Goal: Task Accomplishment & Management: Manage account settings

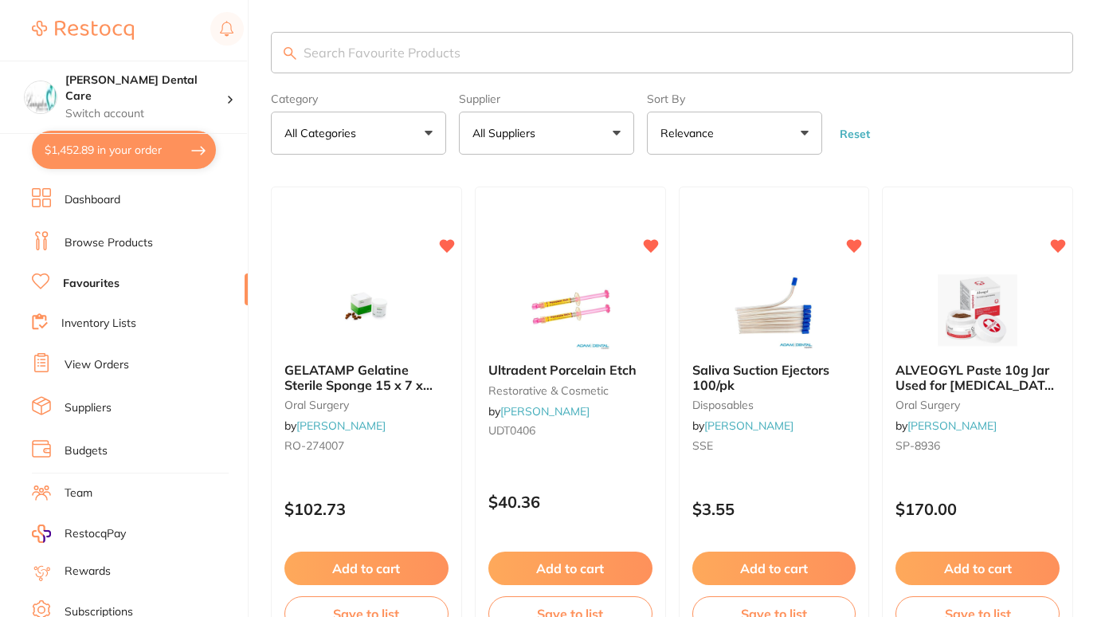
click at [158, 155] on button "$1,452.89 in your order" at bounding box center [124, 150] width 184 height 38
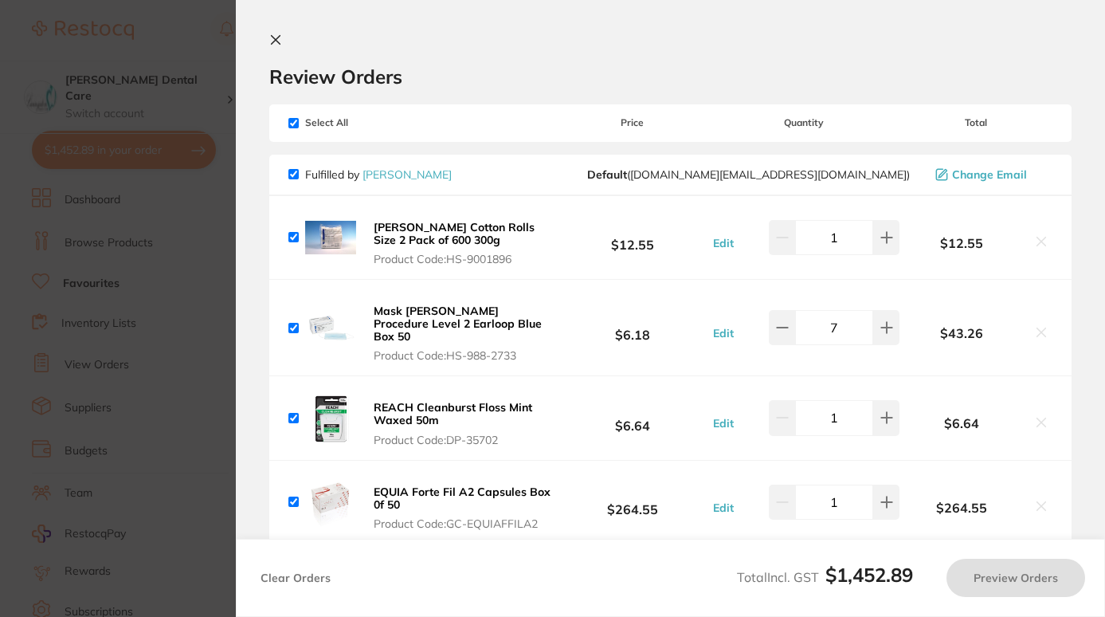
checkbox input "true"
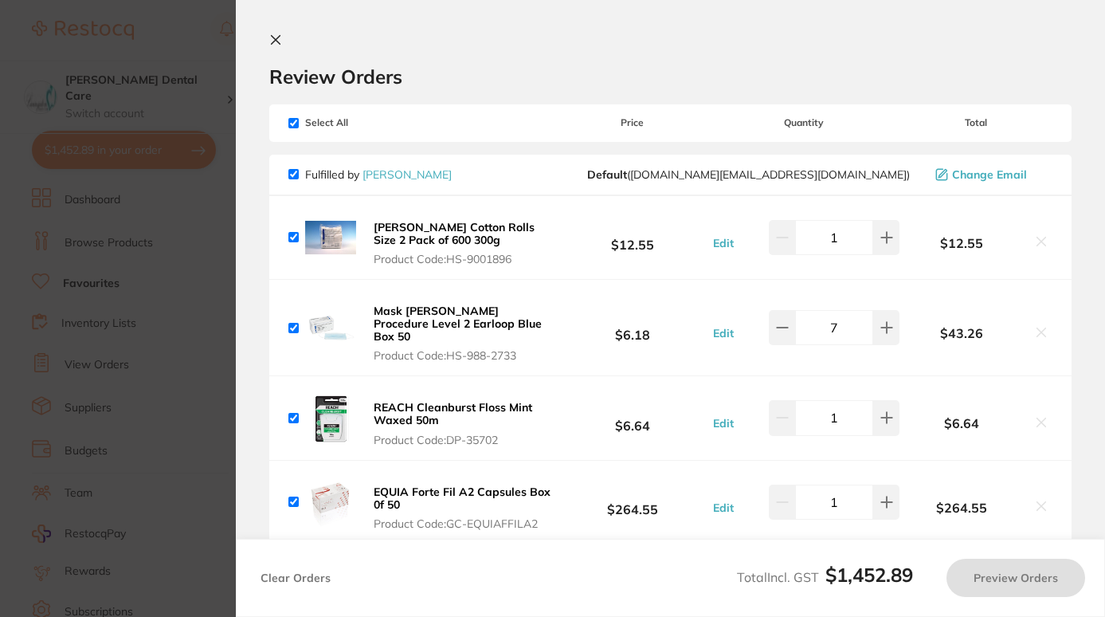
checkbox input "true"
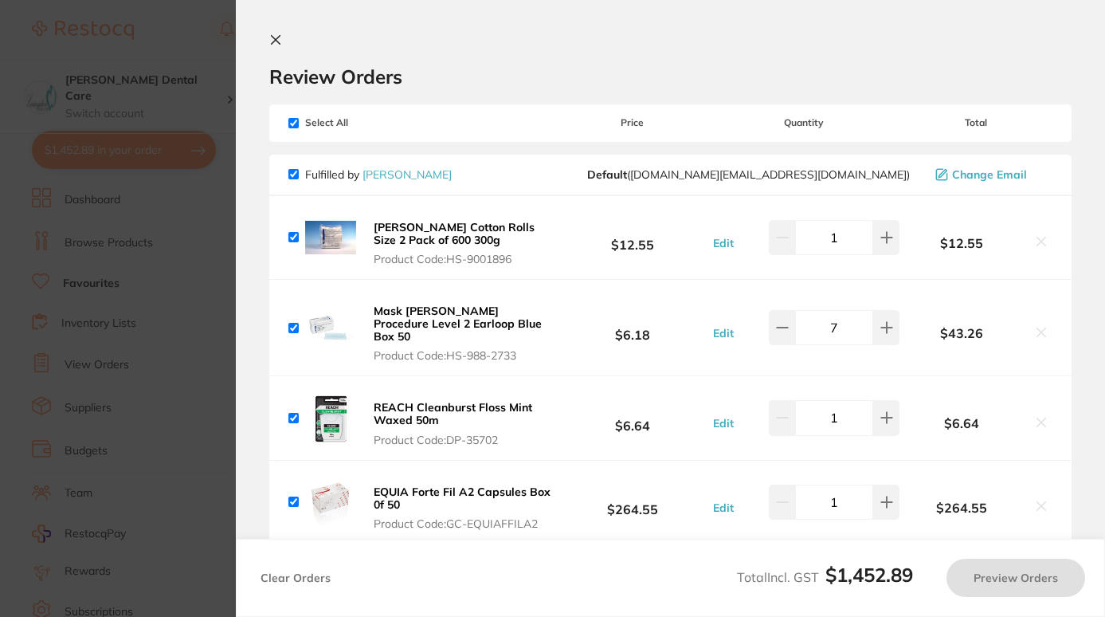
checkbox input "true"
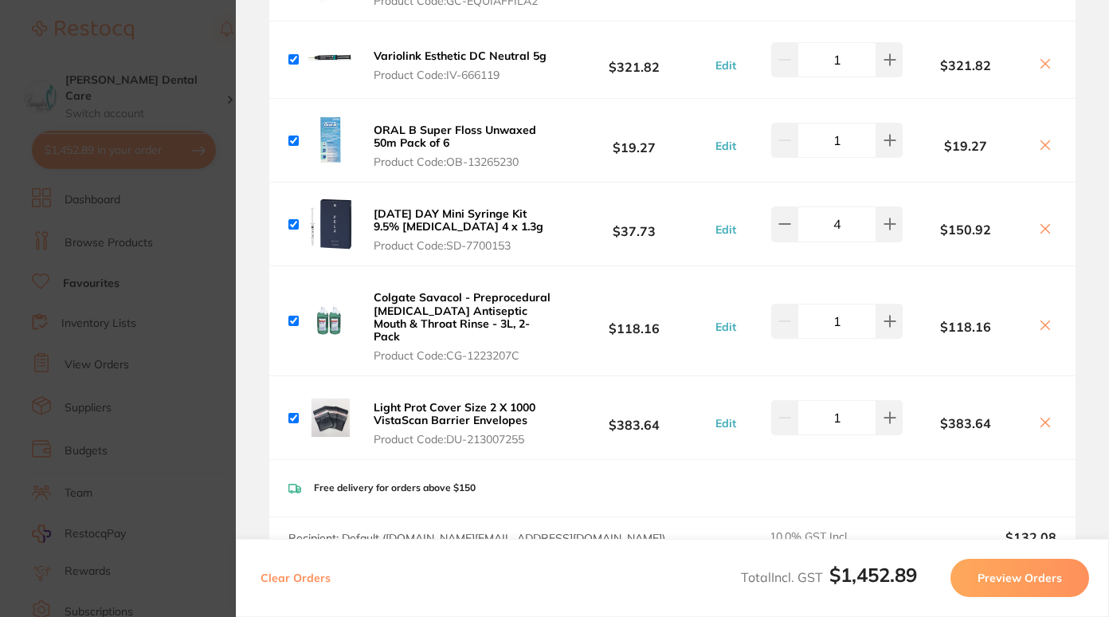
scroll to position [521, 0]
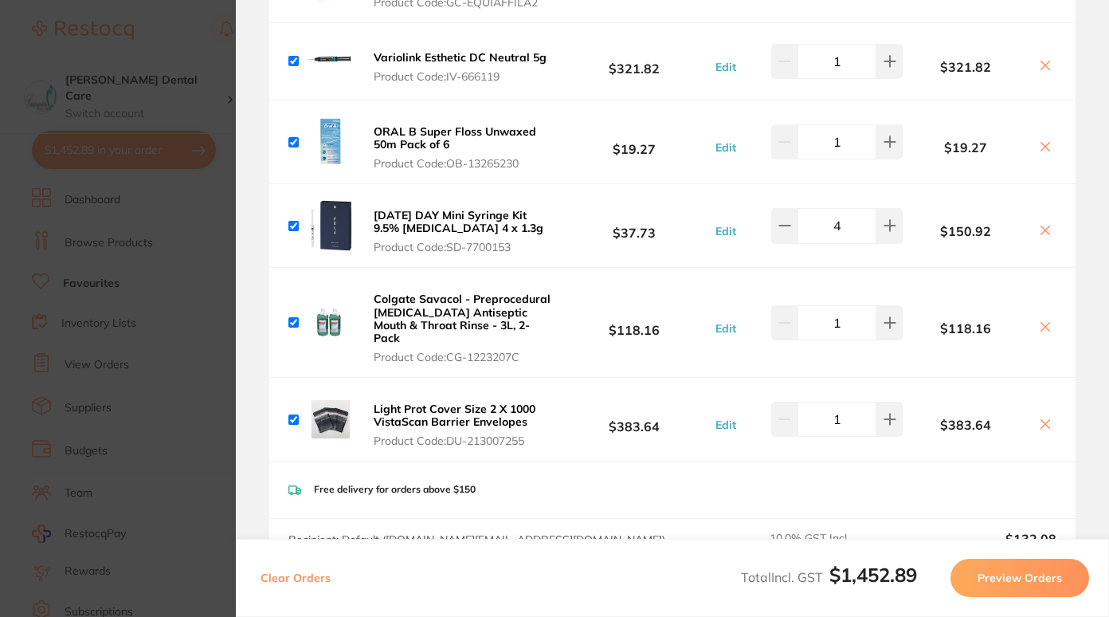
click at [527, 299] on b "Colgate Savacol - Preprocedural [MEDICAL_DATA] Antiseptic Mouth & Throat Rinse …" at bounding box center [462, 318] width 177 height 53
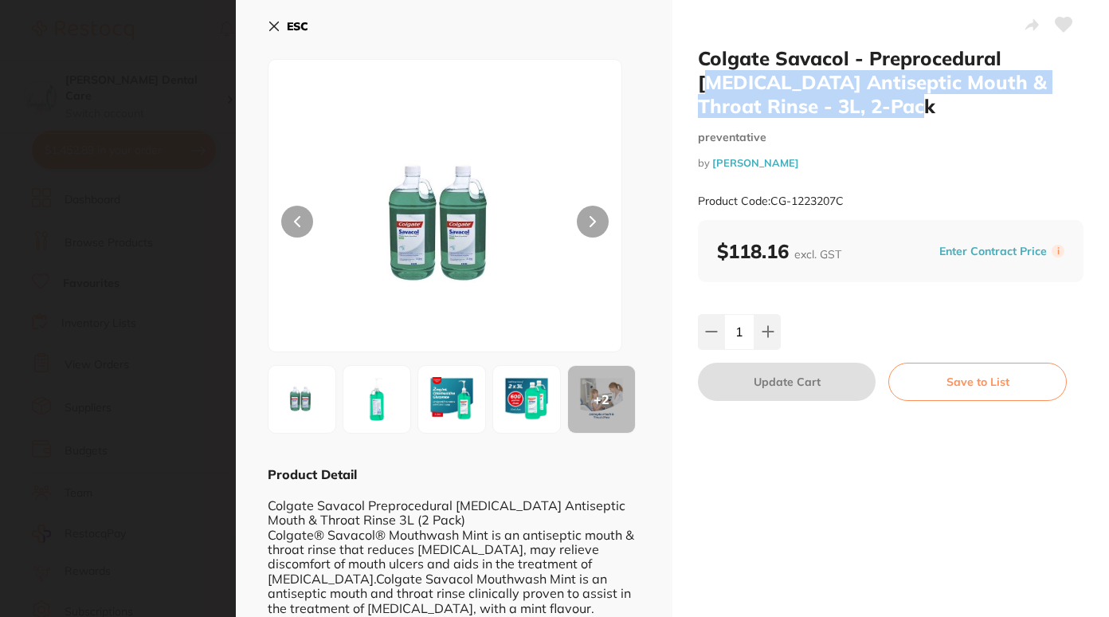
scroll to position [0, 0]
drag, startPoint x: 871, startPoint y: 105, endPoint x: 770, endPoint y: 53, distance: 113.3
click at [770, 53] on h2 "Colgate Savacol - Preprocedural [MEDICAL_DATA] Antiseptic Mouth & Throat Rinse …" at bounding box center [891, 82] width 386 height 72
copy h2 "Savacol - Preprocedural [MEDICAL_DATA] Antiseptic Mouth & Throat Rinse - 3L, 2-…"
click at [268, 17] on button "ESC" at bounding box center [288, 26] width 41 height 27
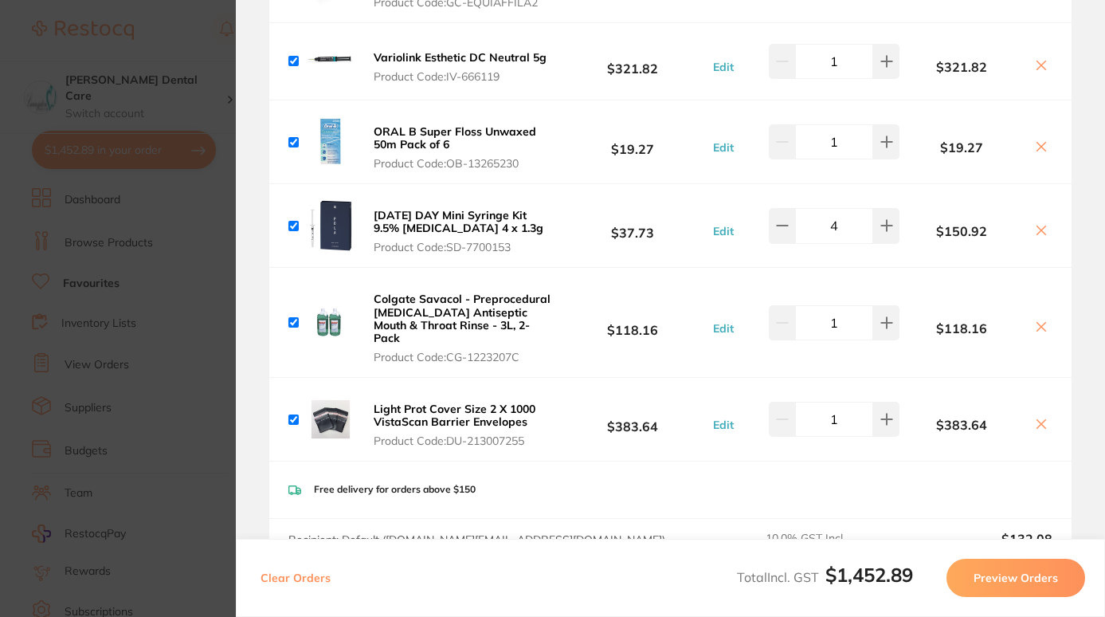
click at [1036, 320] on icon at bounding box center [1041, 326] width 13 height 13
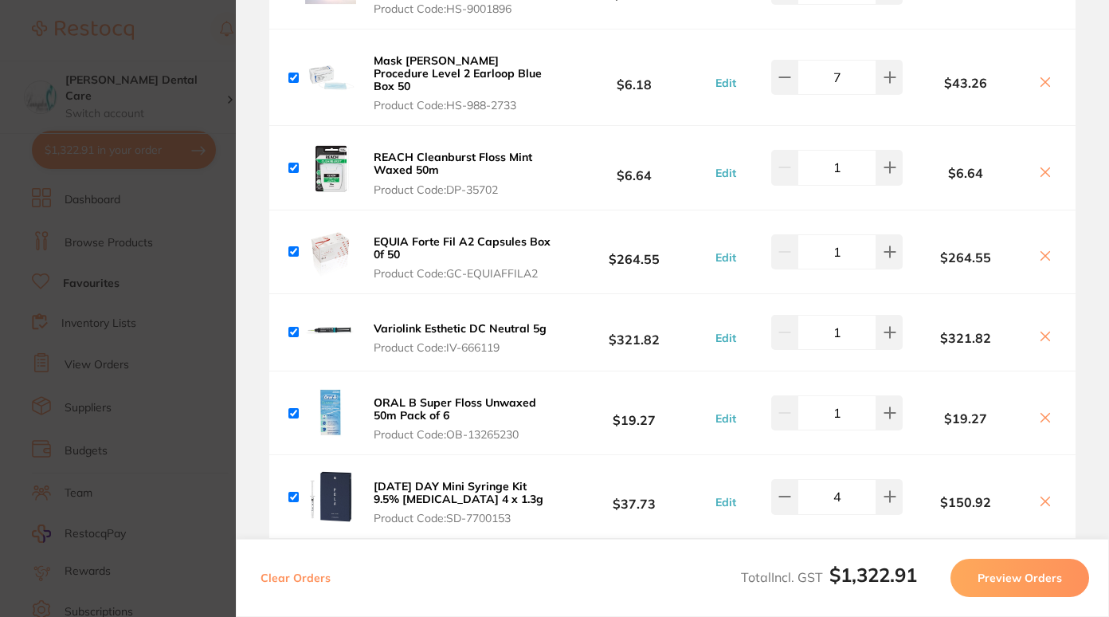
scroll to position [288, 0]
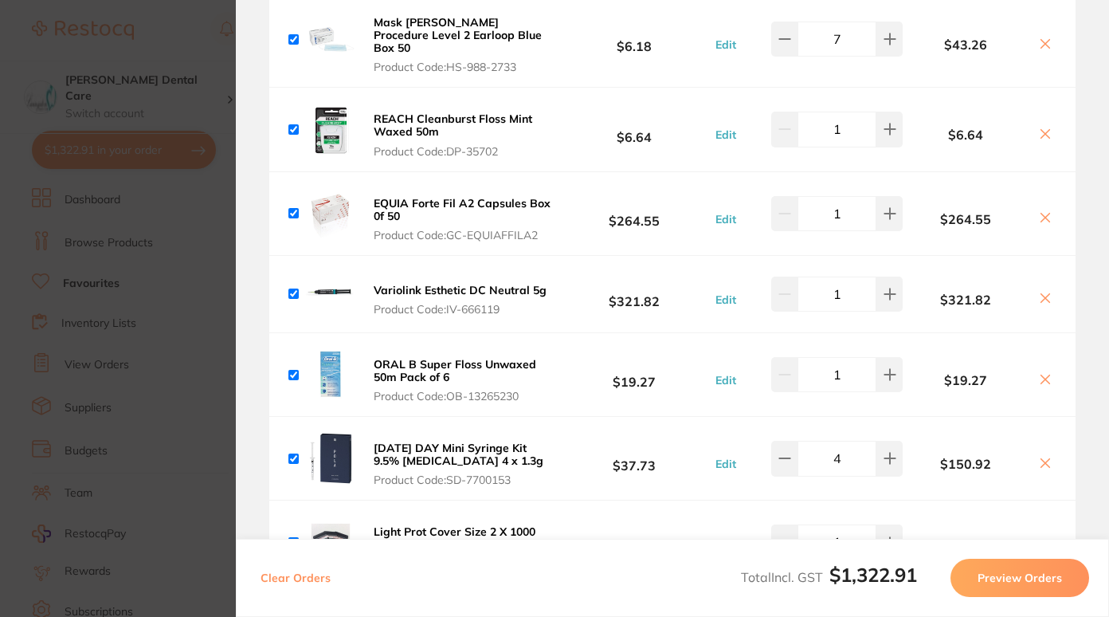
click at [1044, 456] on icon at bounding box center [1045, 462] width 13 height 13
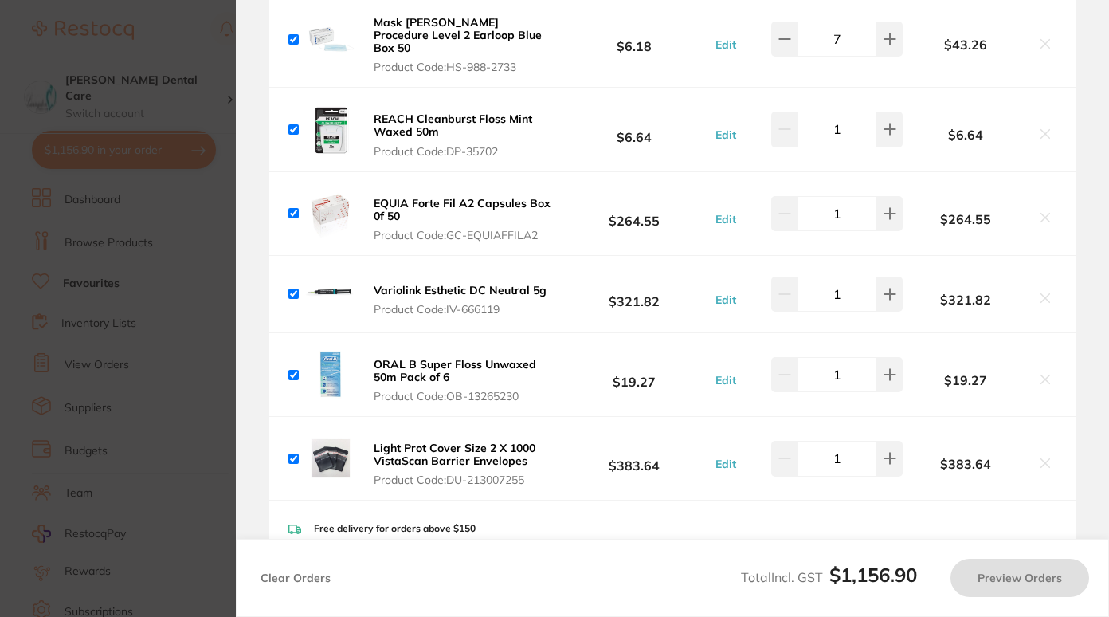
checkbox input "true"
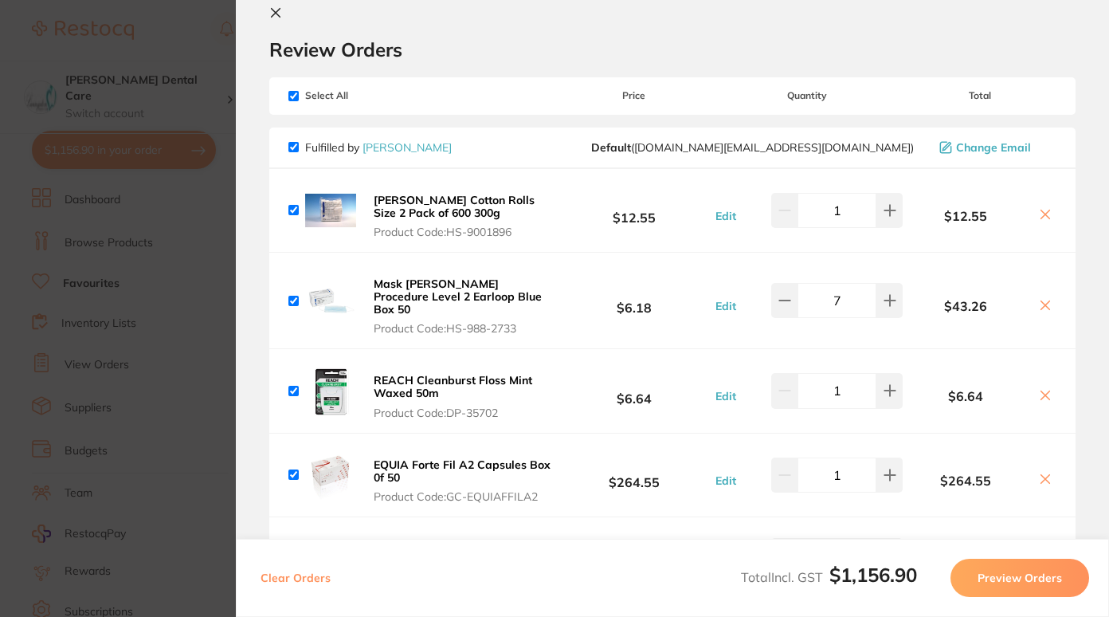
scroll to position [551, 0]
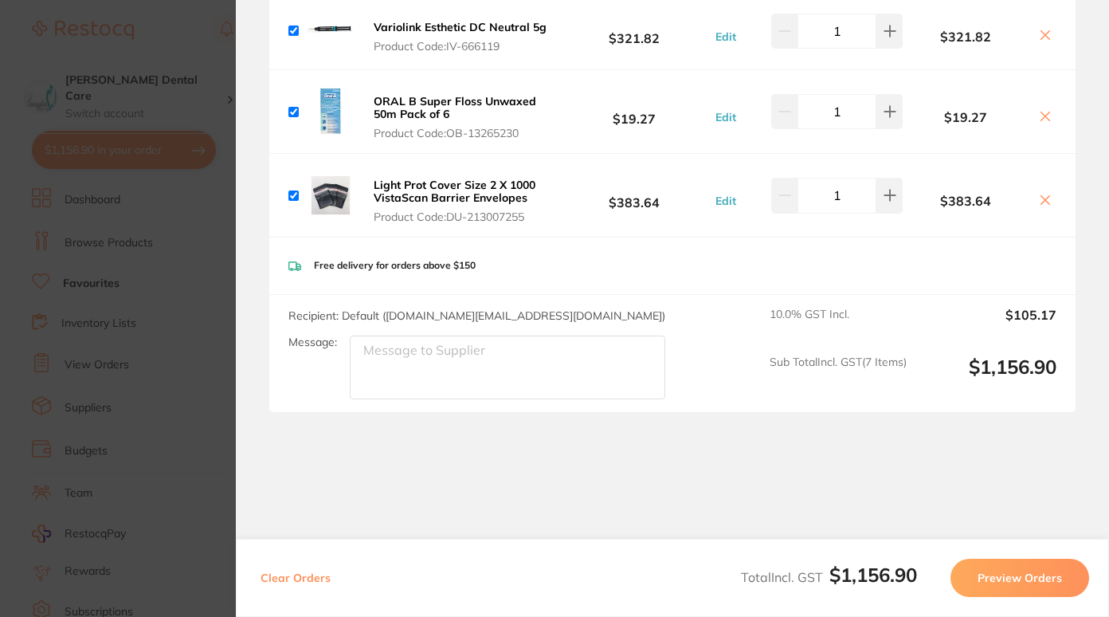
click at [1028, 576] on button "Preview Orders" at bounding box center [1019, 577] width 139 height 38
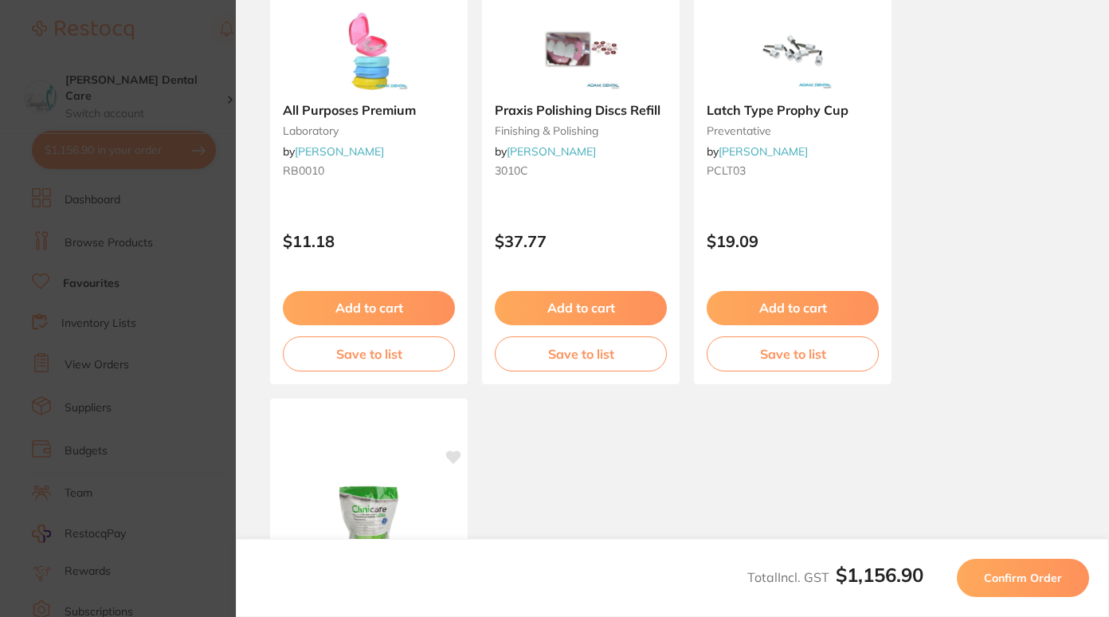
scroll to position [1502, 0]
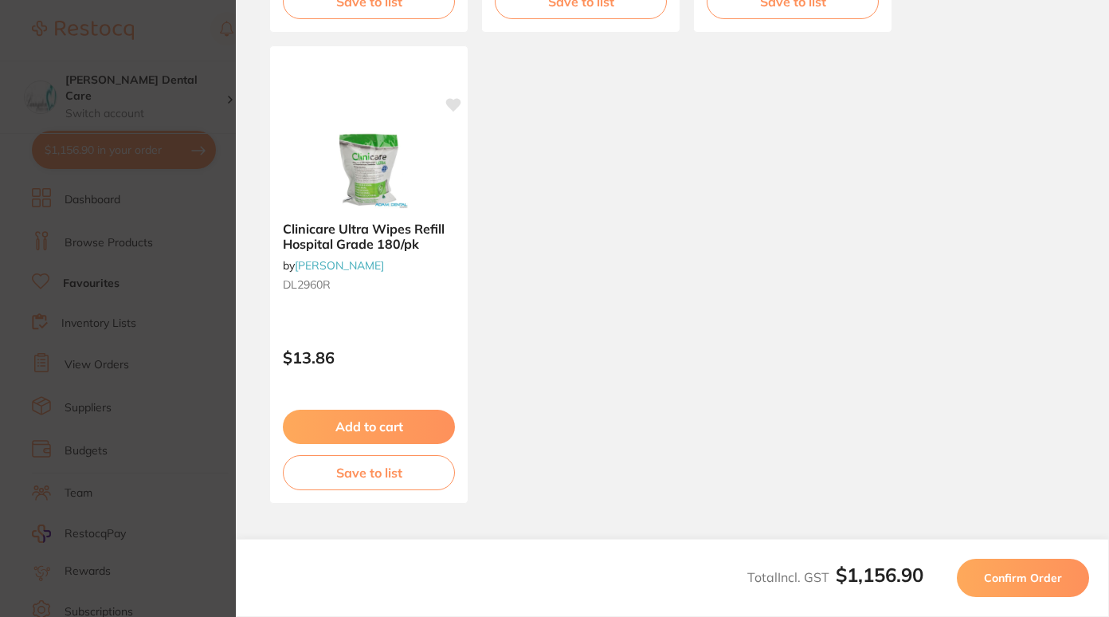
click at [1012, 597] on div "Total Incl. GST $1,156.90 Confirm Order" at bounding box center [672, 578] width 873 height 78
click at [1021, 586] on button "Confirm Order" at bounding box center [1023, 577] width 132 height 38
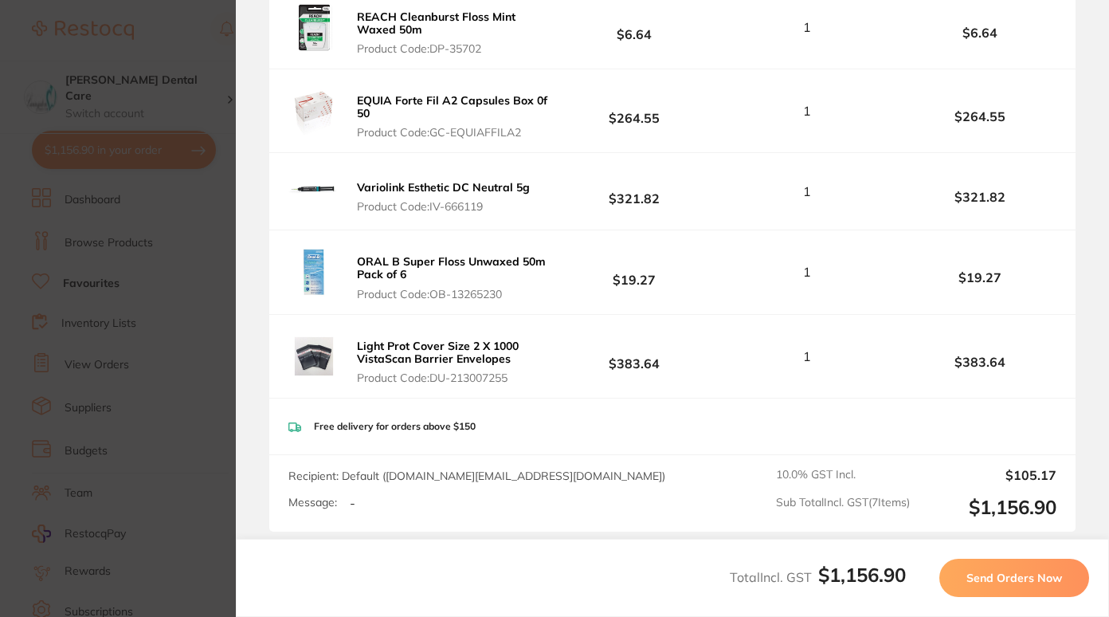
scroll to position [658, 0]
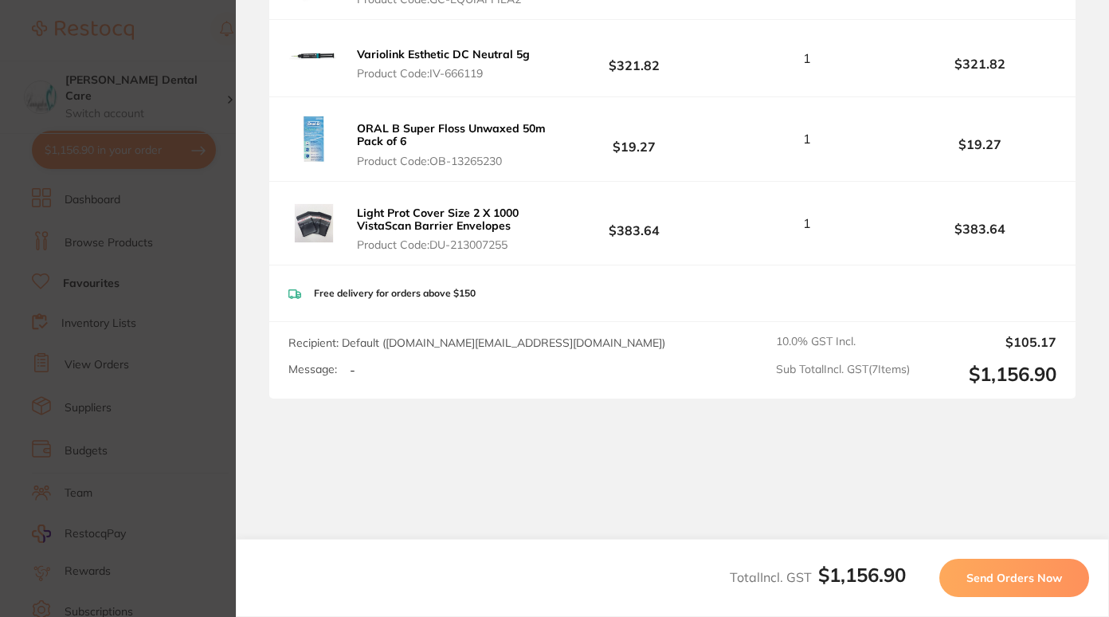
click at [979, 574] on span "Send Orders Now" at bounding box center [1014, 577] width 96 height 14
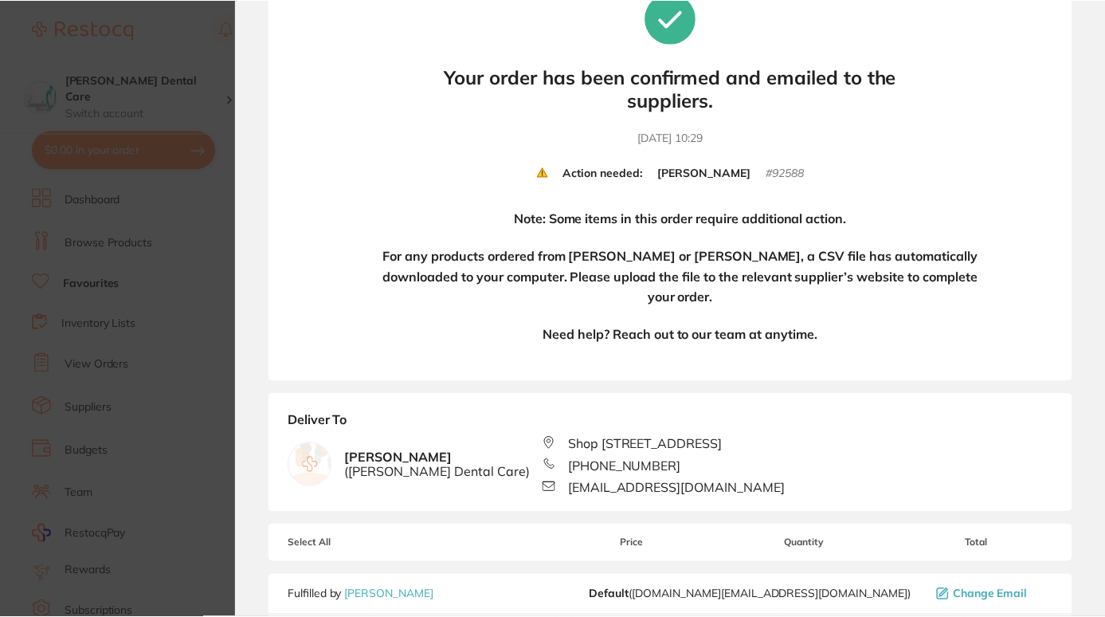
scroll to position [0, 0]
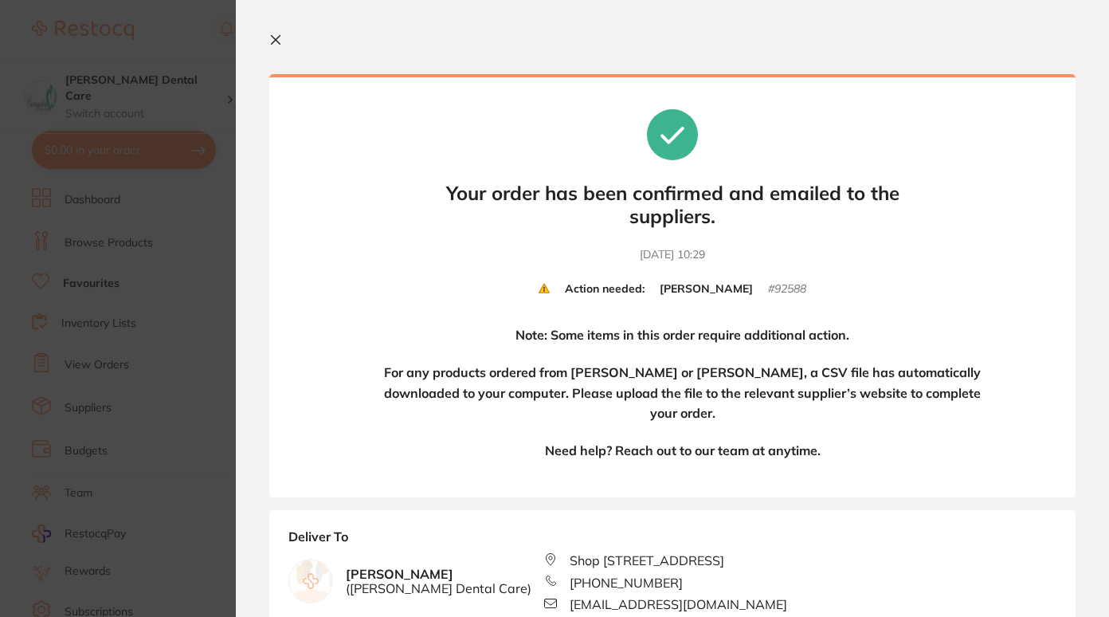
click at [281, 33] on icon at bounding box center [275, 39] width 13 height 13
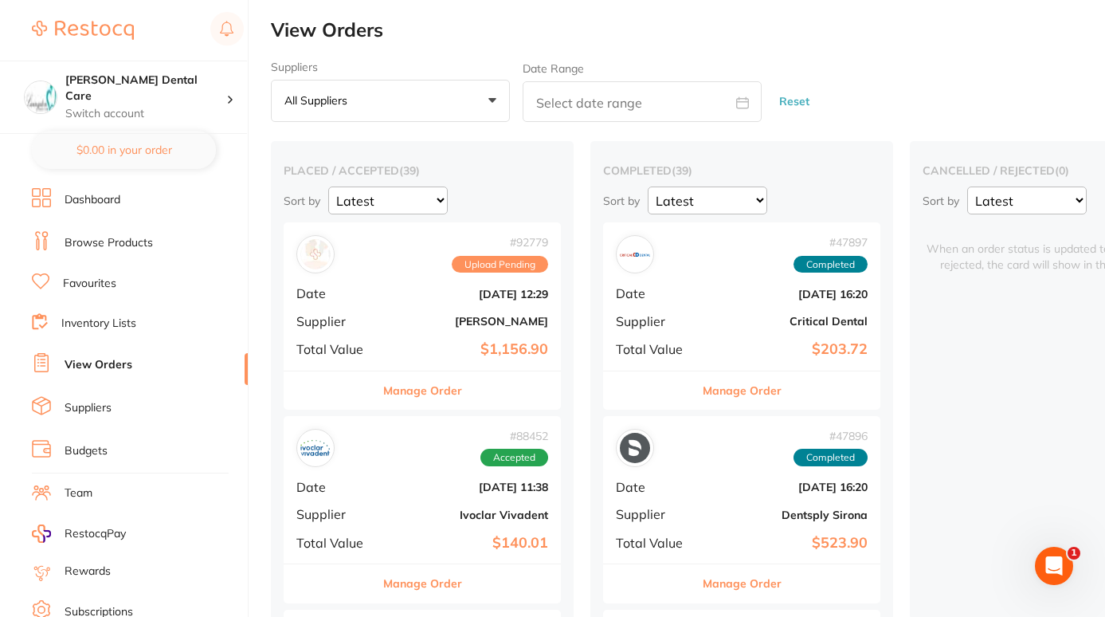
click at [411, 394] on button "Manage Order" at bounding box center [422, 390] width 79 height 38
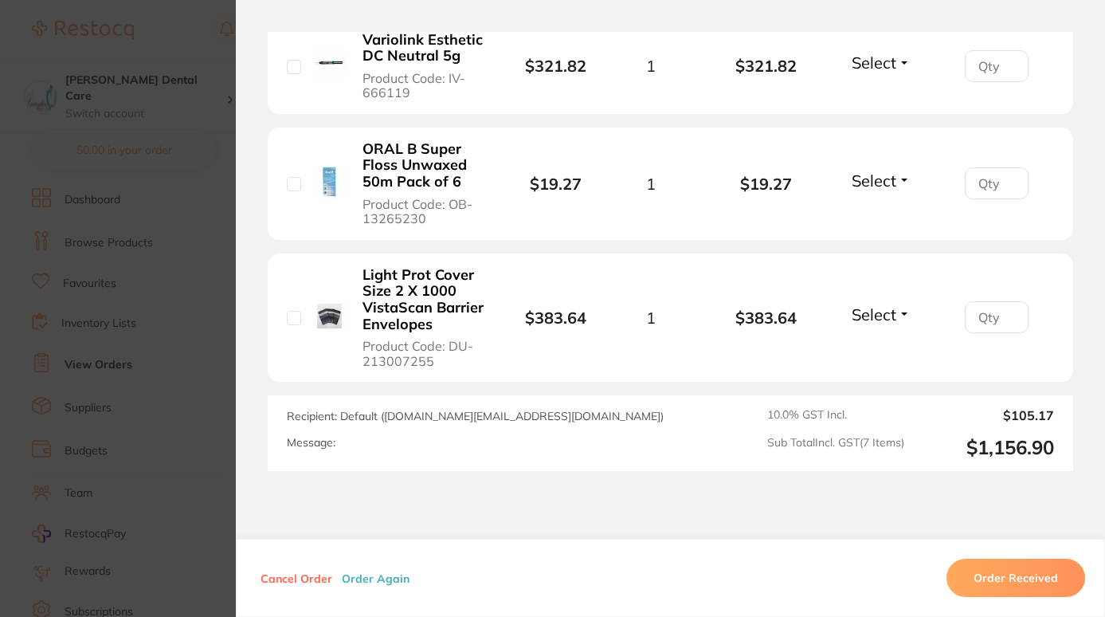
scroll to position [1186, 0]
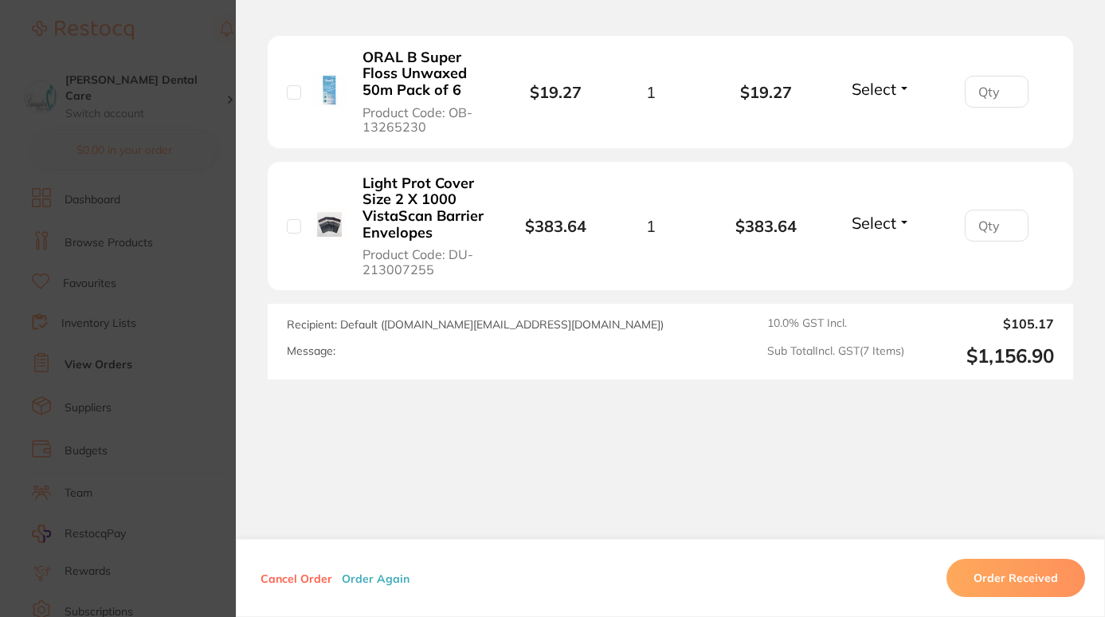
click at [292, 573] on button "Cancel Order" at bounding box center [296, 577] width 81 height 14
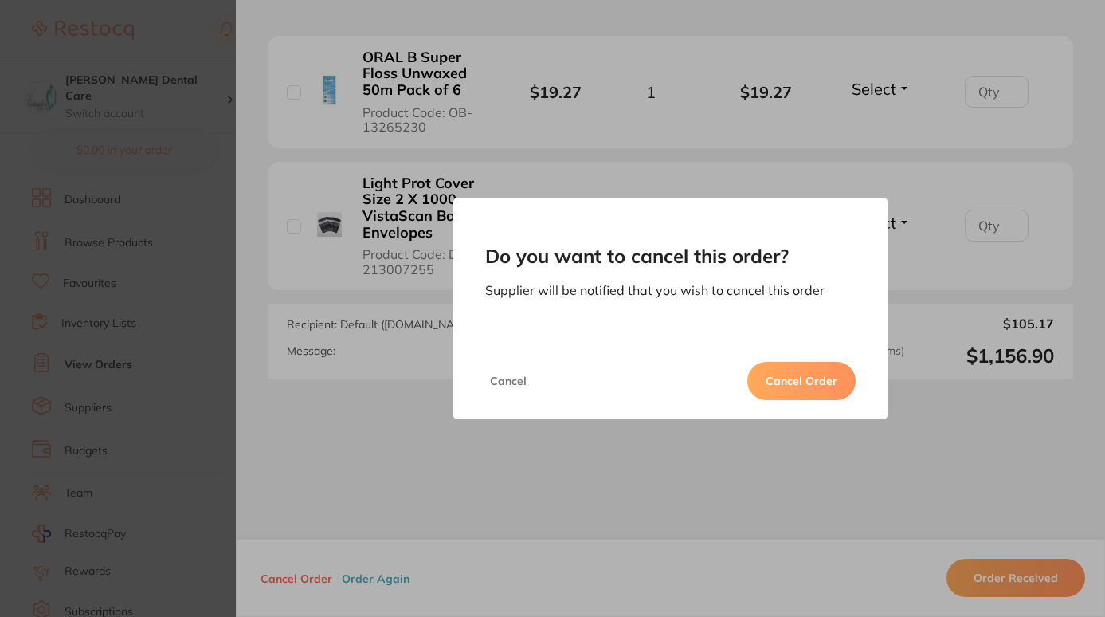
click at [822, 361] on div "[PERSON_NAME] Order" at bounding box center [670, 381] width 435 height 76
click at [812, 381] on button "Cancel Order" at bounding box center [801, 381] width 108 height 38
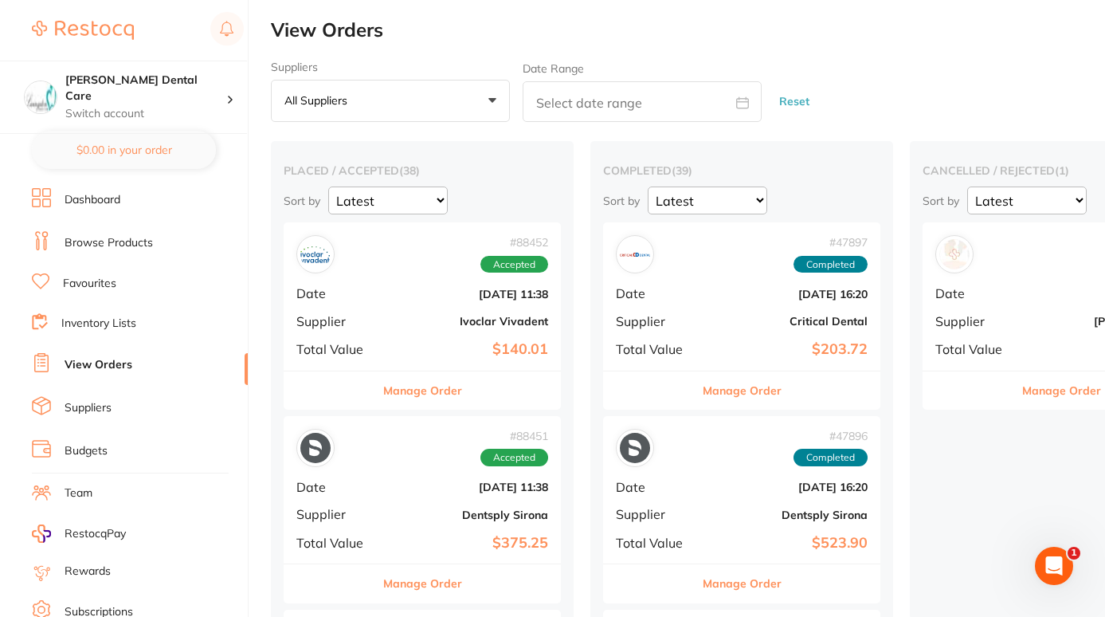
click at [380, 394] on div "Manage Order" at bounding box center [422, 389] width 277 height 39
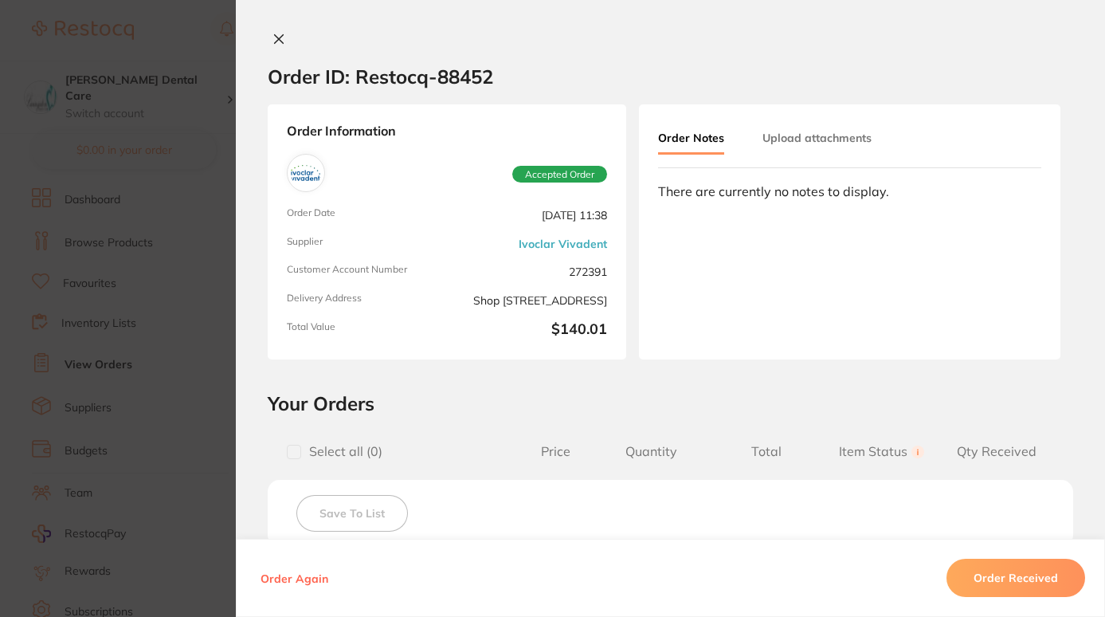
click at [1059, 575] on button "Order Received" at bounding box center [1015, 577] width 139 height 38
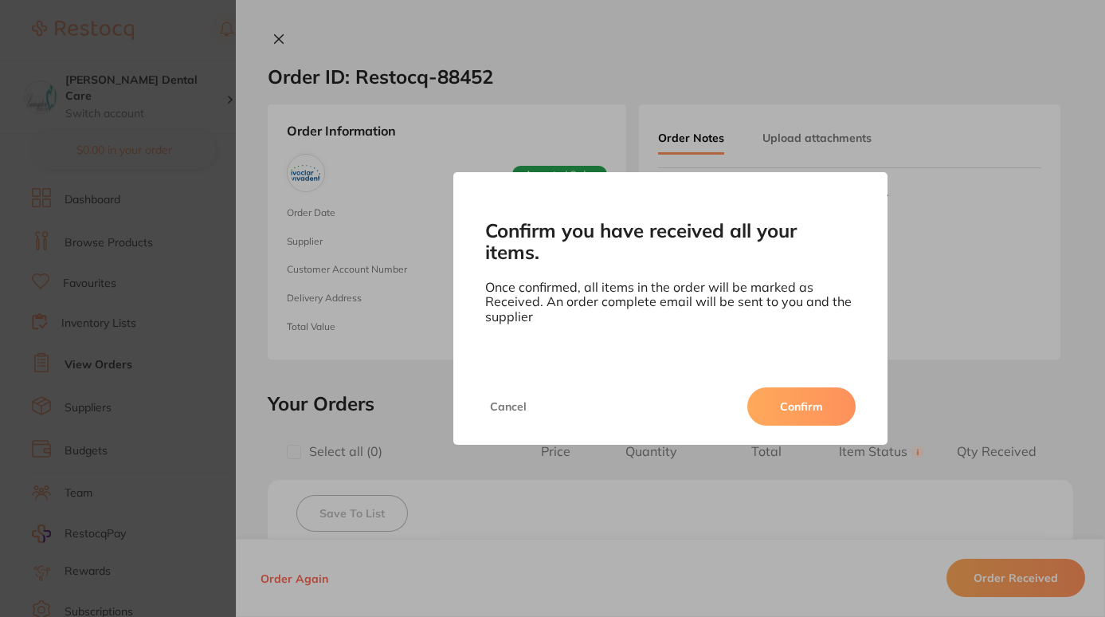
click at [796, 402] on button "Confirm" at bounding box center [801, 406] width 108 height 38
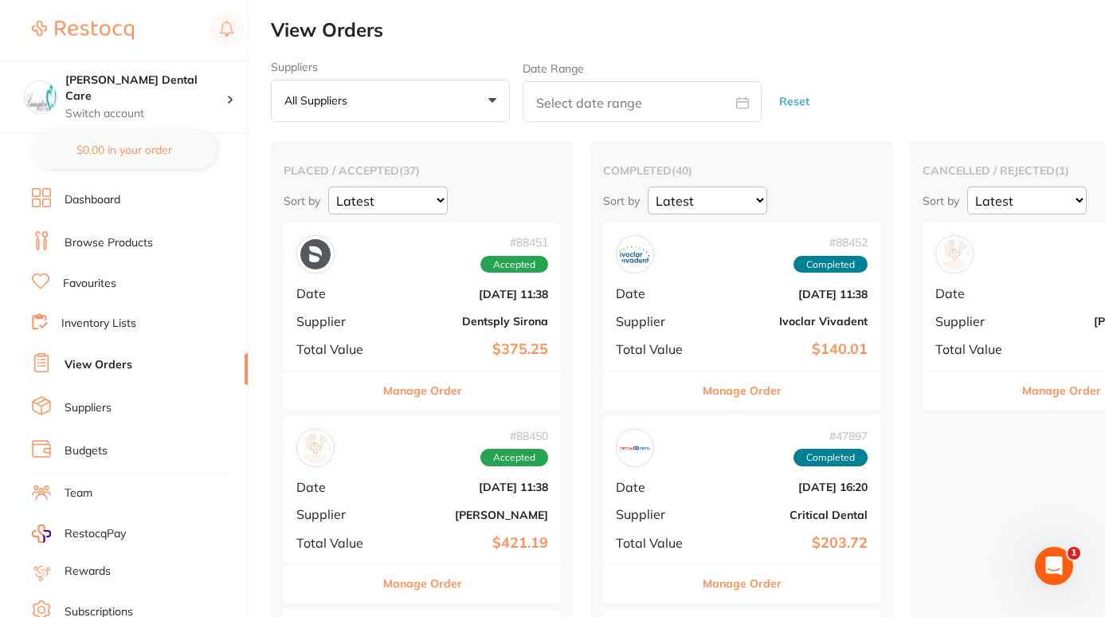
click at [426, 391] on button "Manage Order" at bounding box center [422, 390] width 79 height 38
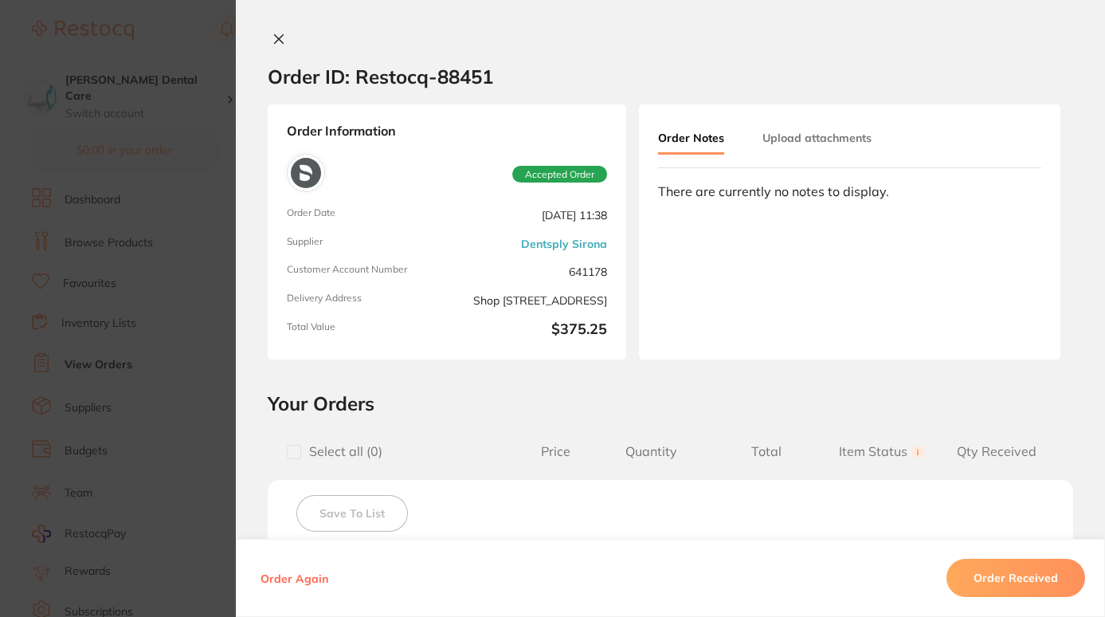
click at [982, 567] on button "Order Received" at bounding box center [1015, 577] width 139 height 38
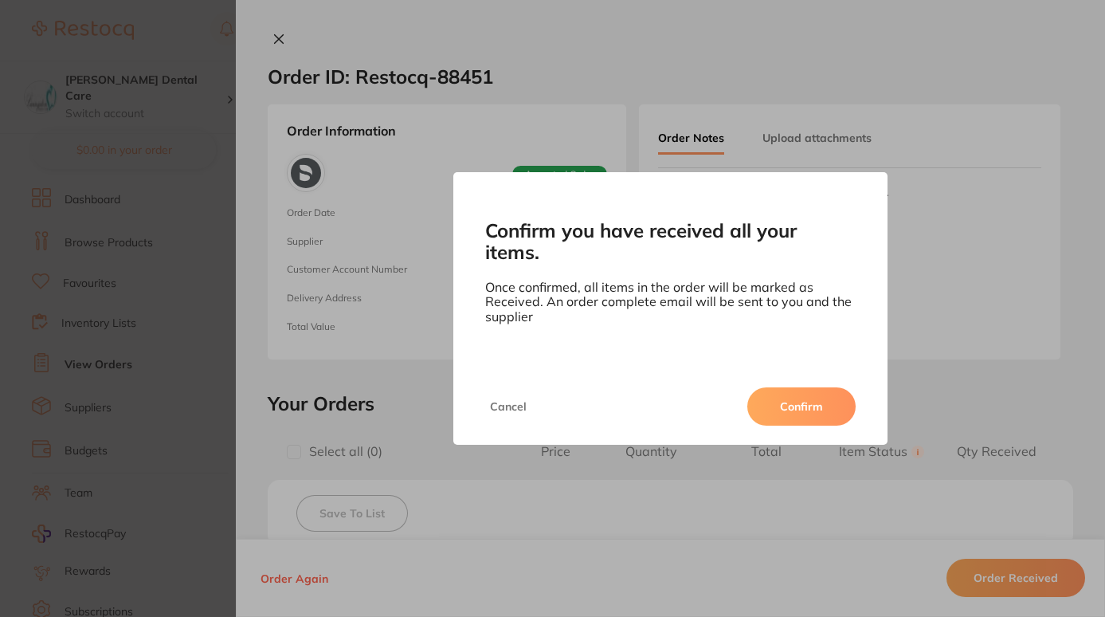
click at [823, 403] on button "Confirm" at bounding box center [801, 406] width 108 height 38
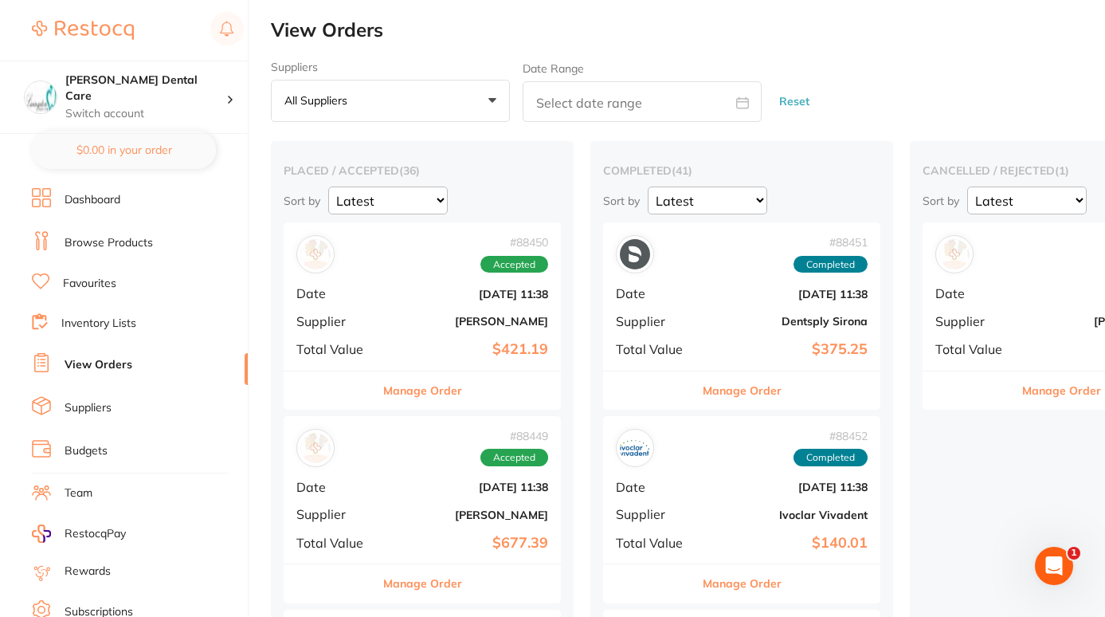
click at [405, 394] on button "Manage Order" at bounding box center [422, 390] width 79 height 38
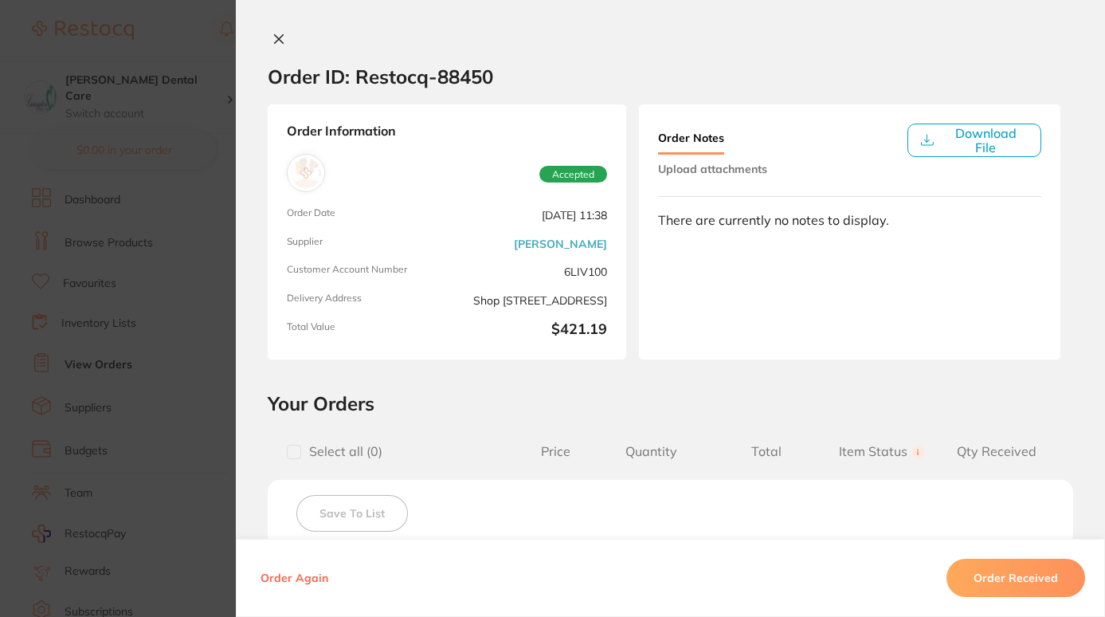
click at [981, 576] on button "Order Received" at bounding box center [1015, 577] width 139 height 38
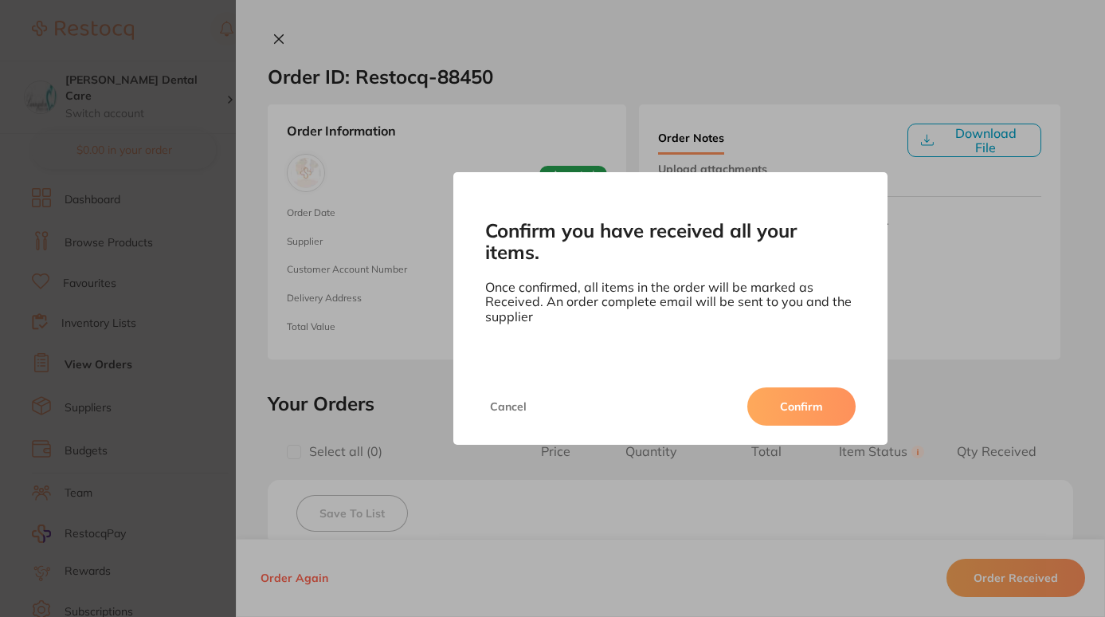
click at [817, 401] on button "Confirm" at bounding box center [801, 406] width 108 height 38
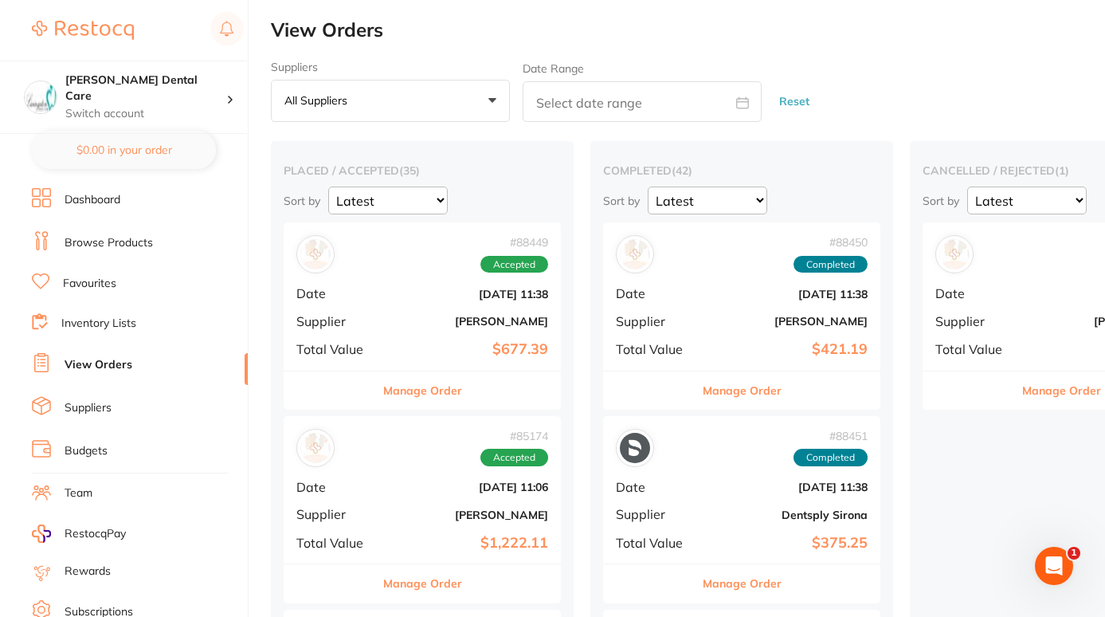
click at [410, 393] on button "Manage Order" at bounding box center [422, 390] width 79 height 38
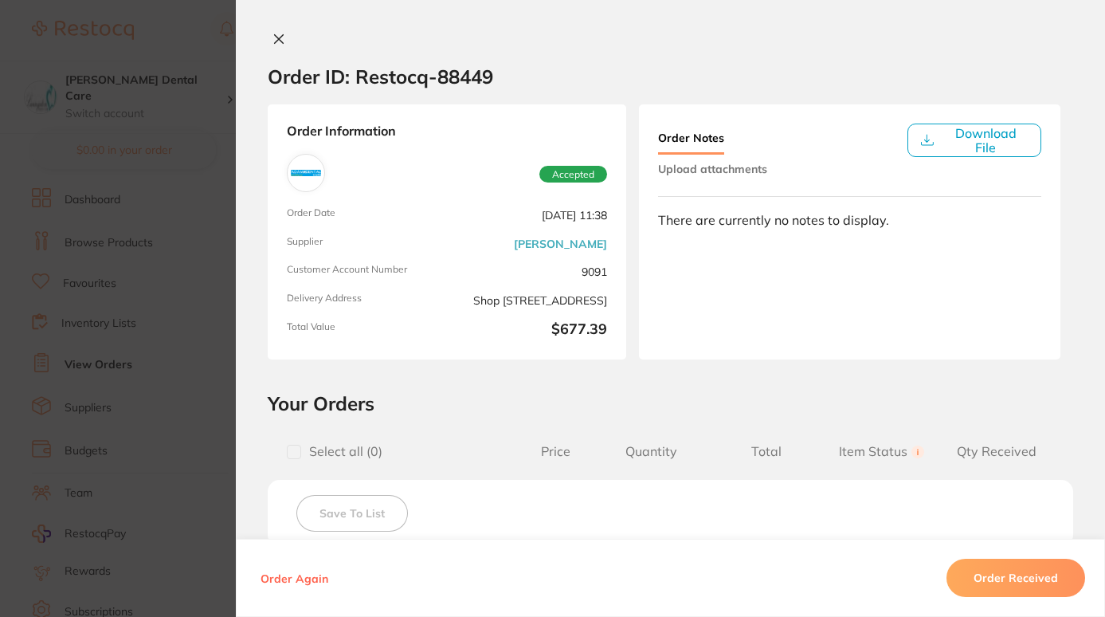
click at [1031, 571] on button "Order Received" at bounding box center [1015, 577] width 139 height 38
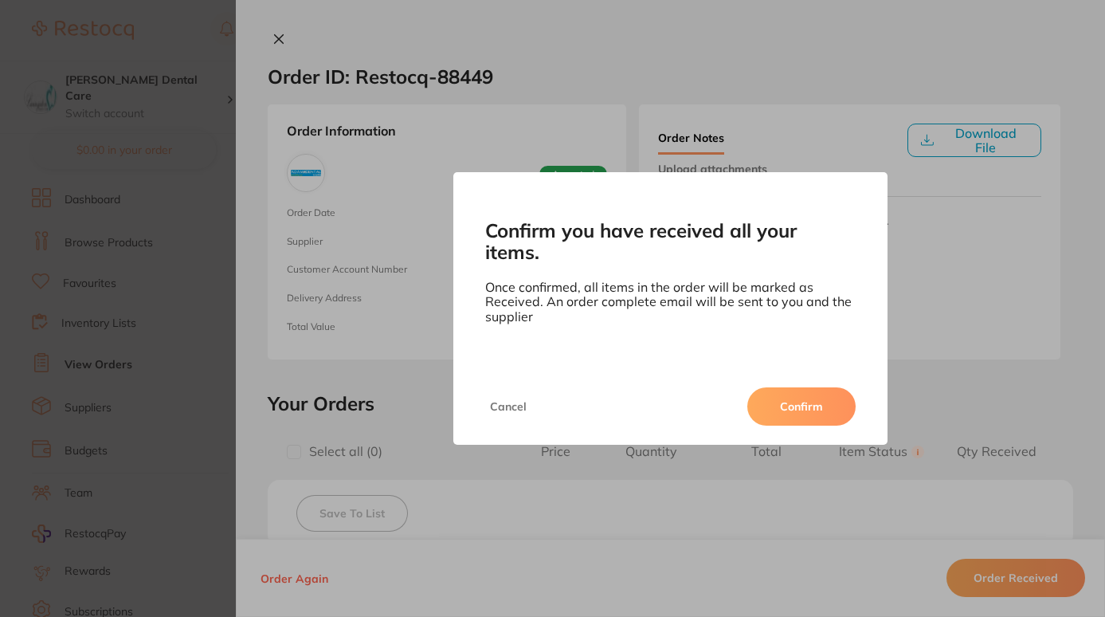
click at [834, 392] on button "Confirm" at bounding box center [801, 406] width 108 height 38
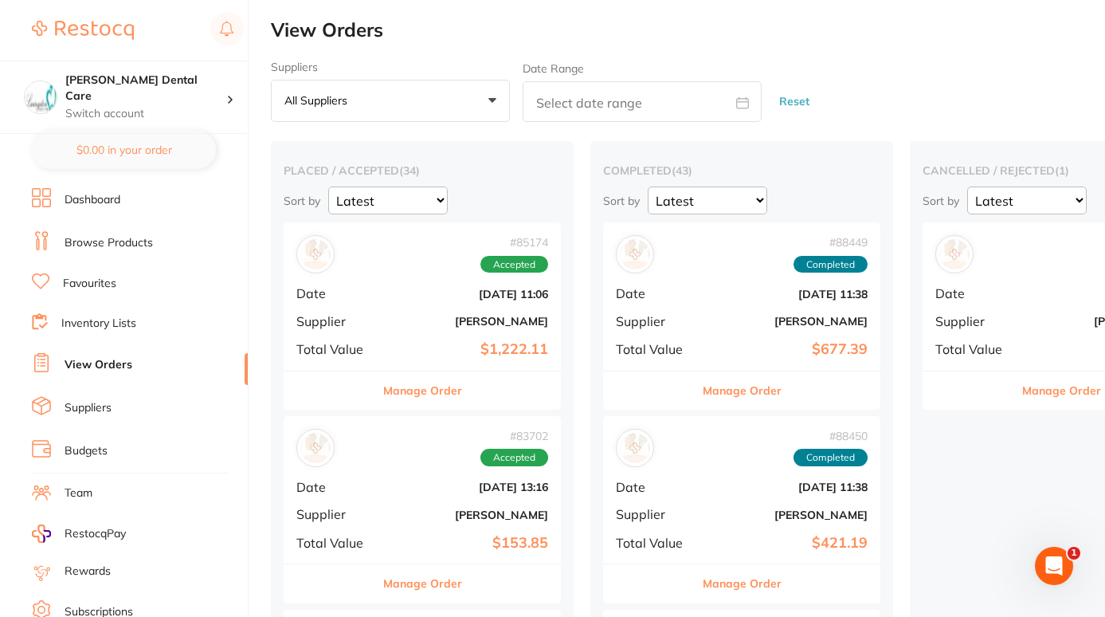
click at [400, 390] on button "Manage Order" at bounding box center [422, 390] width 79 height 38
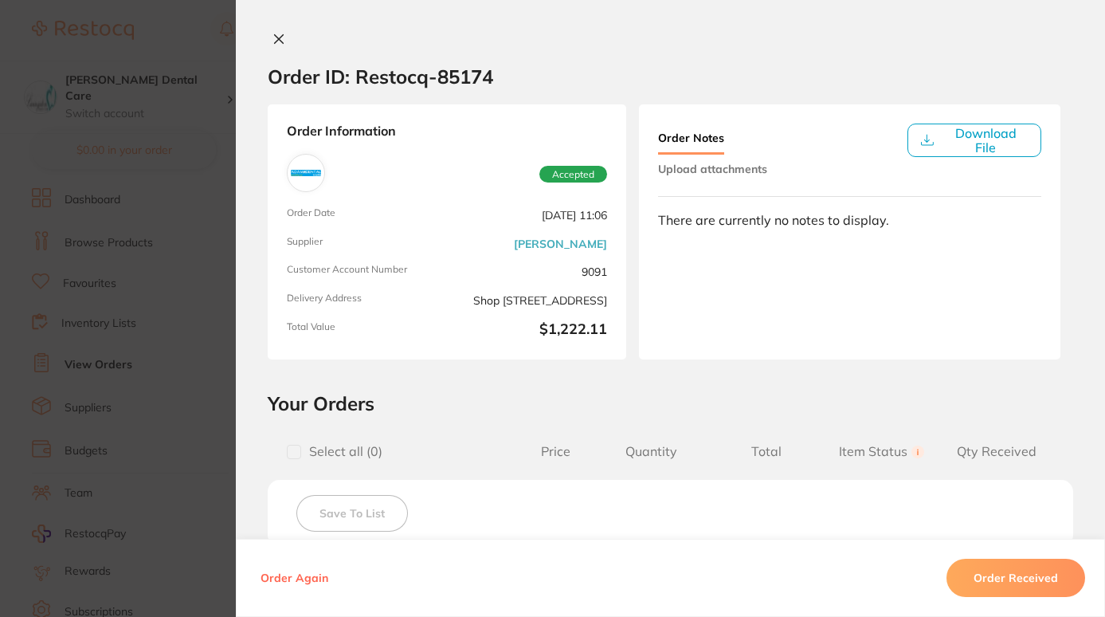
click at [989, 573] on button "Order Received" at bounding box center [1015, 577] width 139 height 38
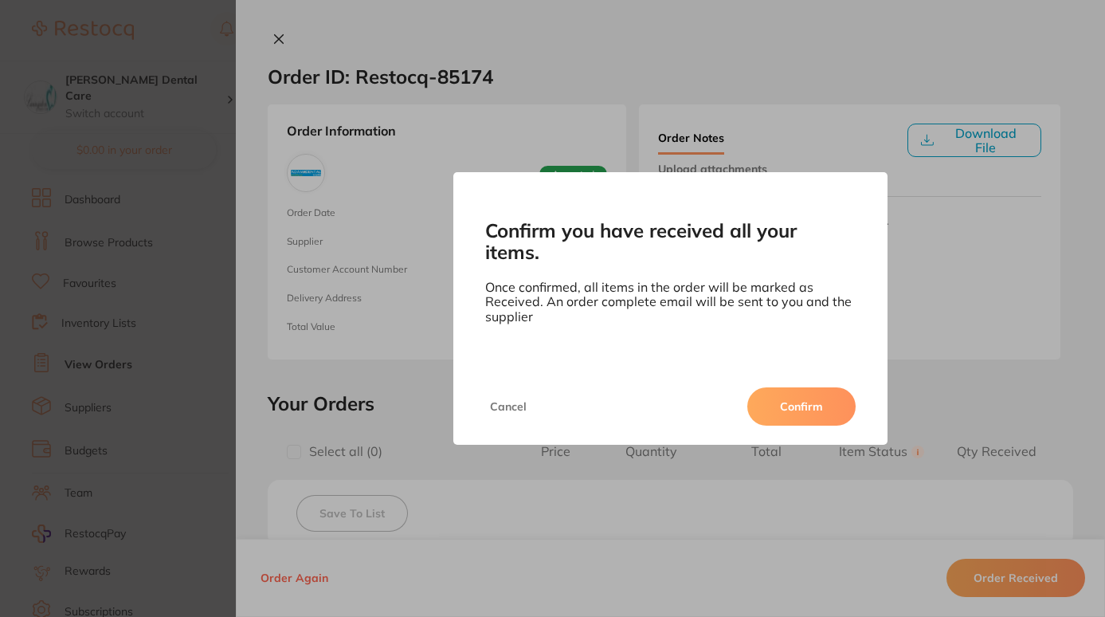
click at [766, 387] on button "Confirm" at bounding box center [801, 406] width 108 height 38
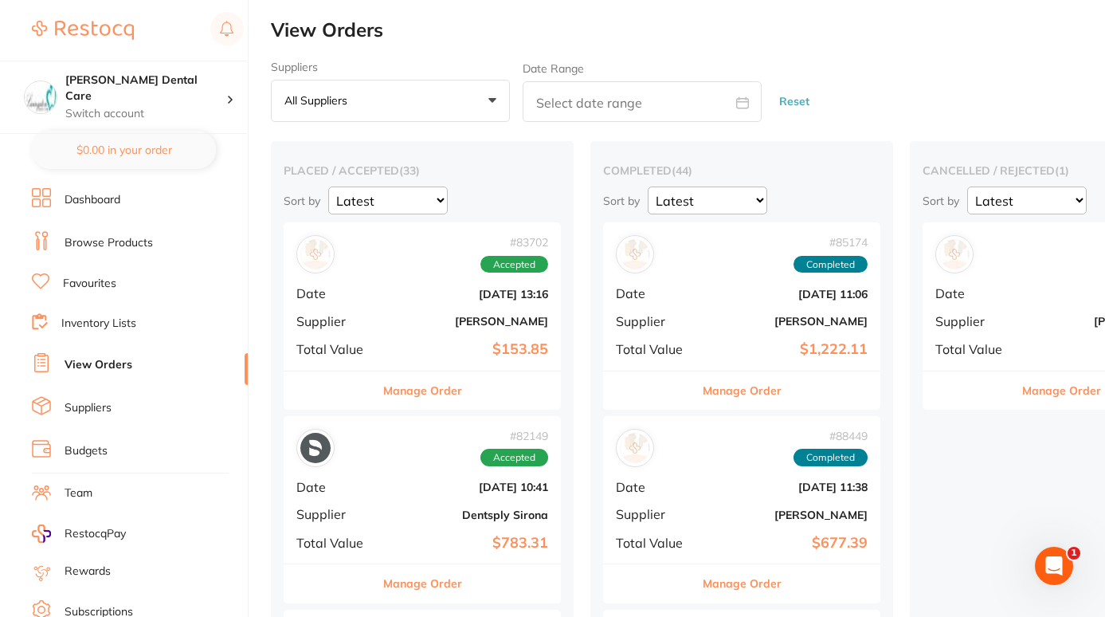
click at [1055, 396] on button "Manage Order" at bounding box center [1061, 390] width 79 height 38
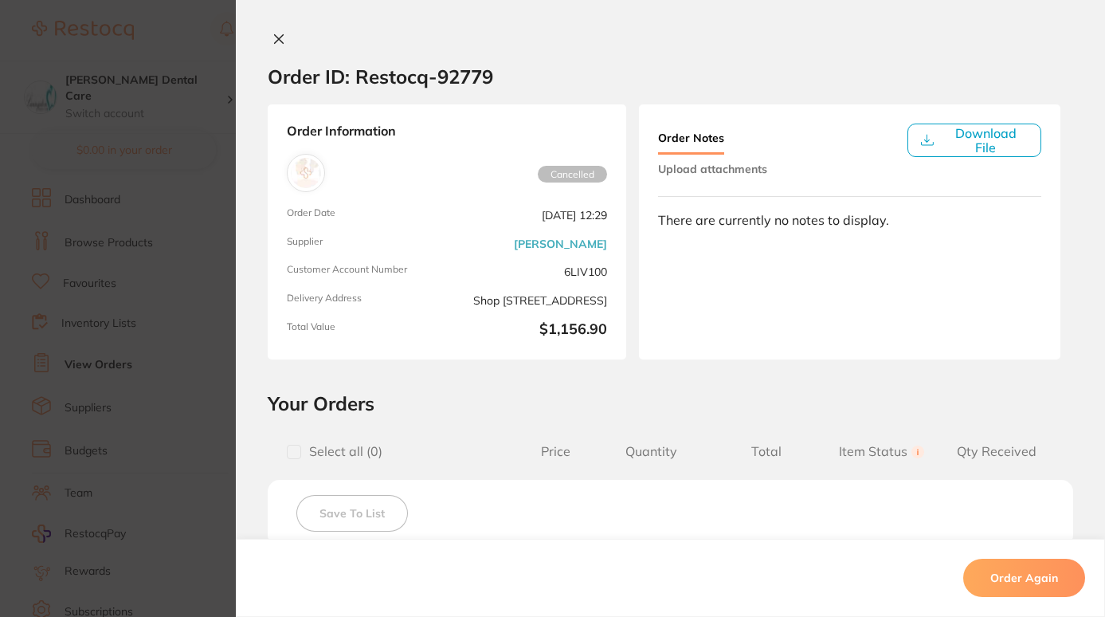
click at [278, 37] on icon at bounding box center [278, 39] width 13 height 13
